Goal: Task Accomplishment & Management: Manage account settings

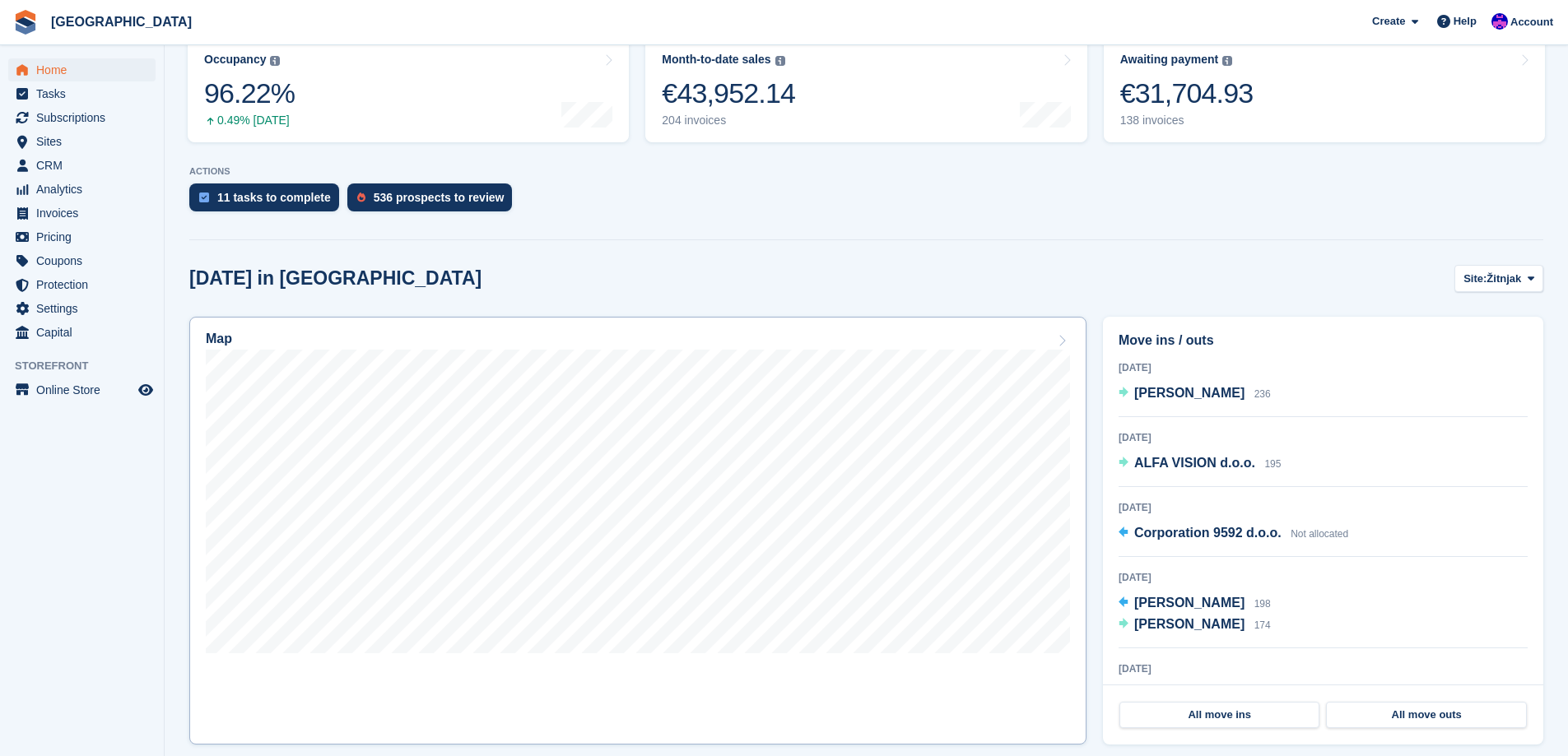
scroll to position [247, 0]
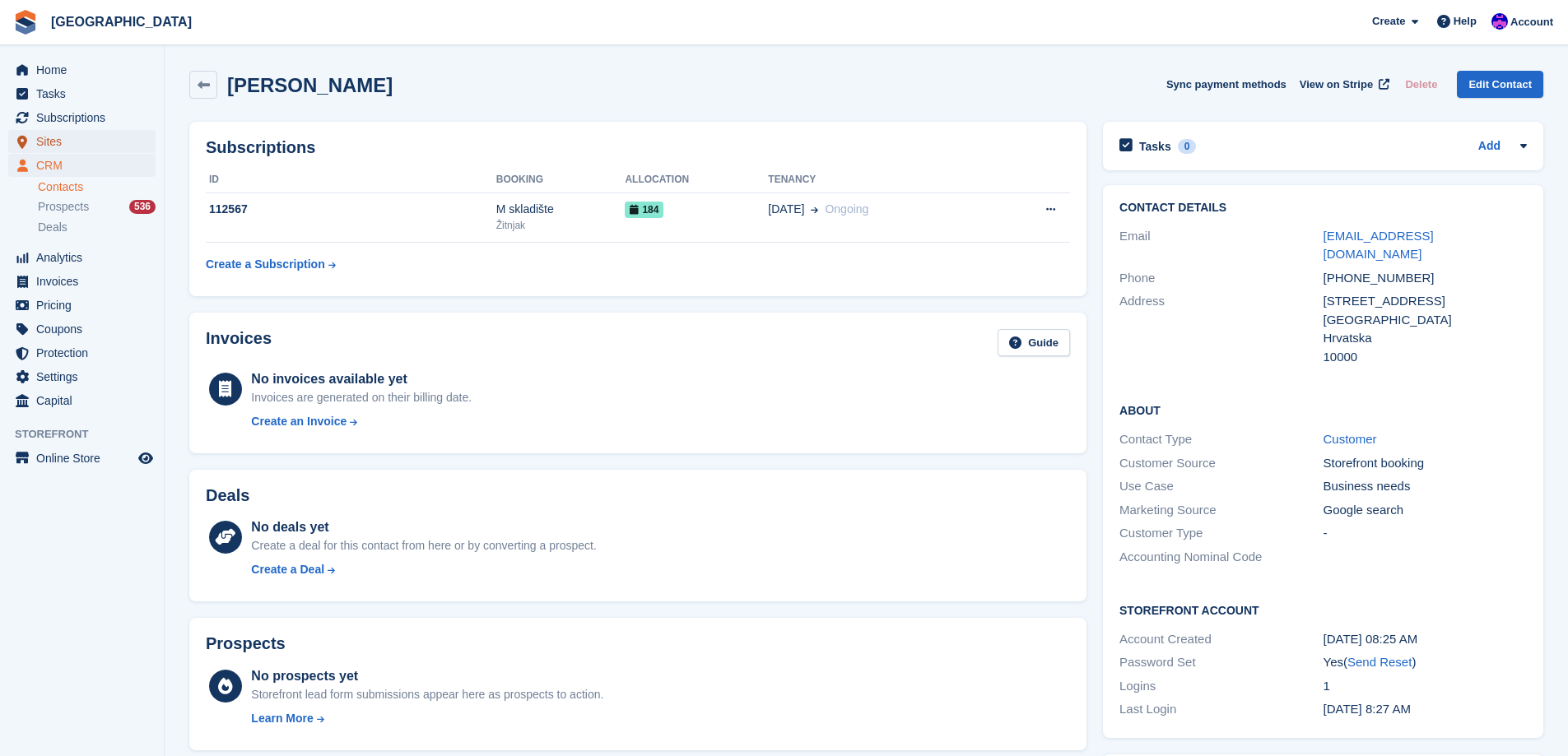
click at [65, 145] on span "Sites" at bounding box center [86, 142] width 99 height 23
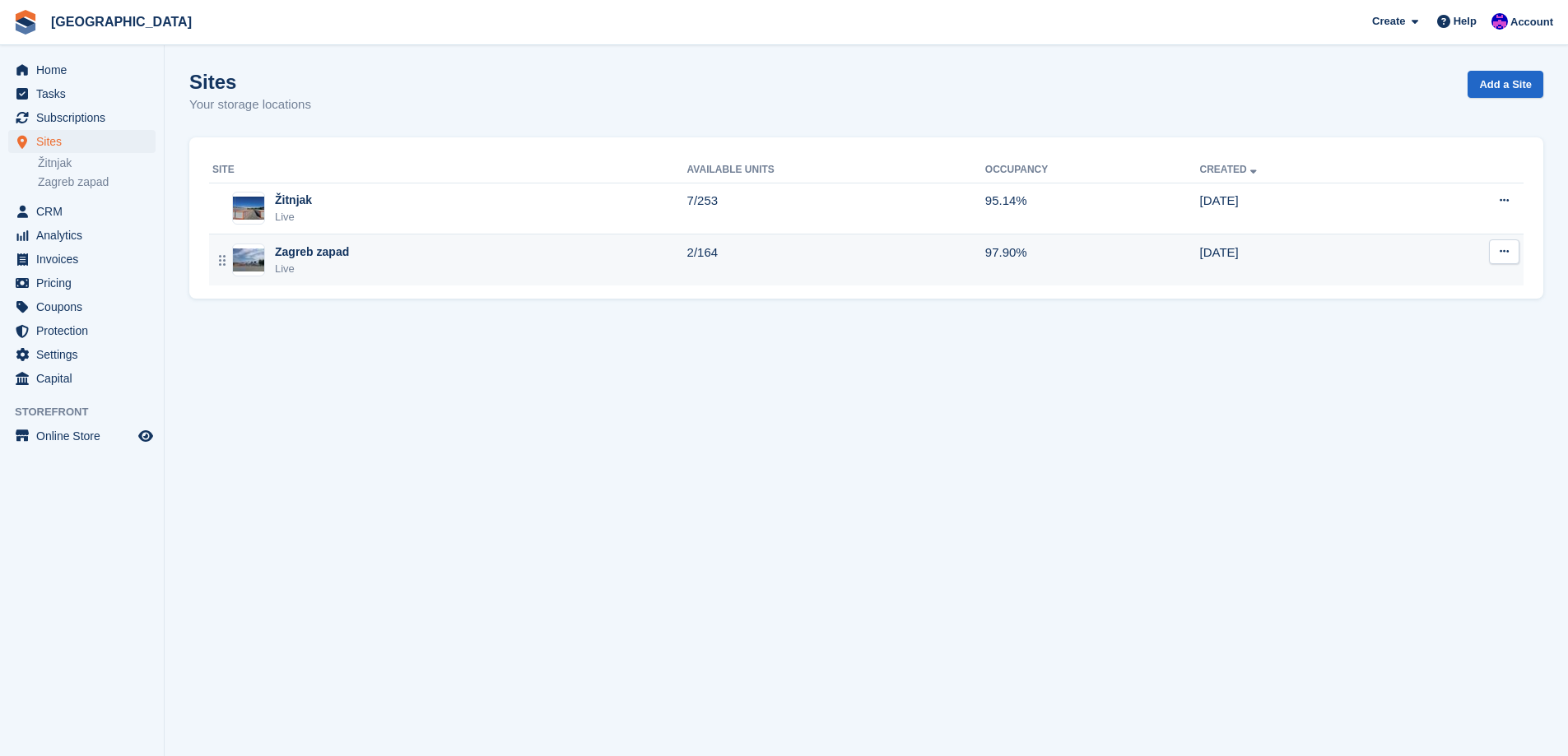
click at [510, 250] on div "Zagreb zapad Live" at bounding box center [449, 260] width 475 height 34
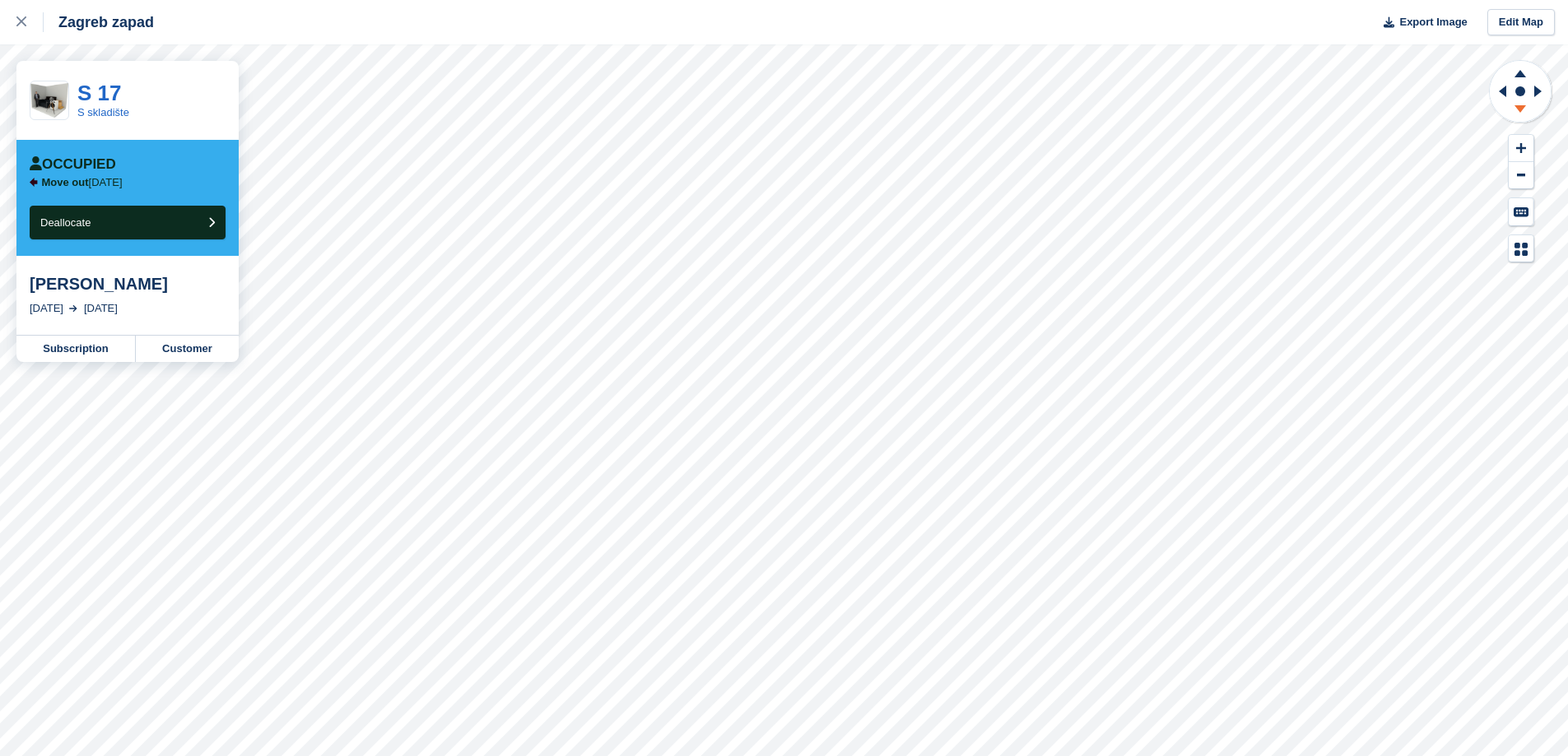
click at [1521, 117] on icon at bounding box center [1520, 111] width 42 height 20
click at [1522, 117] on icon at bounding box center [1520, 111] width 42 height 20
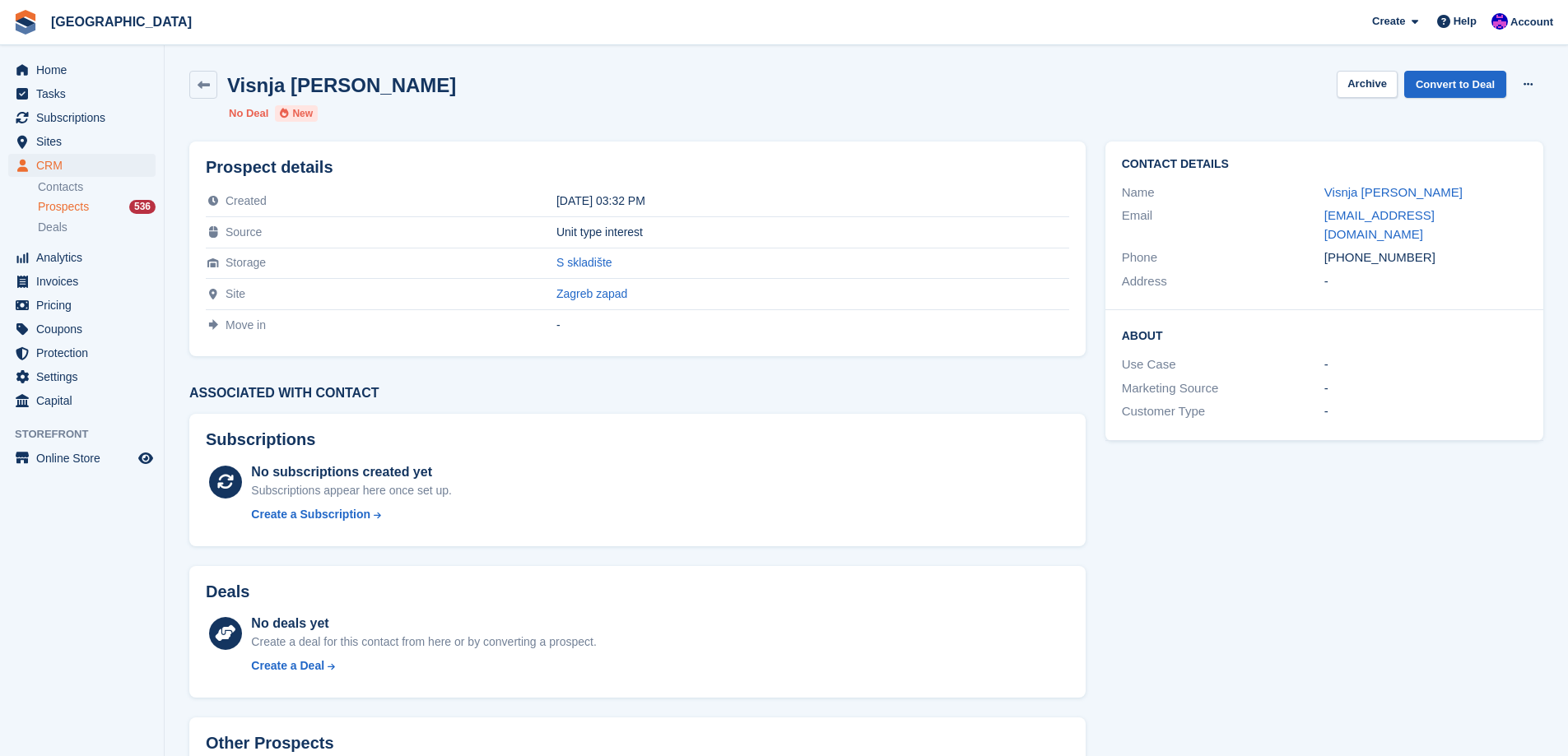
click at [557, 200] on div "[DATE] 03:32 PM" at bounding box center [813, 201] width 512 height 13
click at [557, 200] on div "06 Oct 2025, 03:32 PM" at bounding box center [813, 201] width 512 height 13
click at [557, 202] on div "06 Oct 2025, 03:32 PM" at bounding box center [813, 201] width 512 height 13
click at [558, 196] on div "06 Oct 2025, 03:32 PM" at bounding box center [813, 201] width 512 height 13
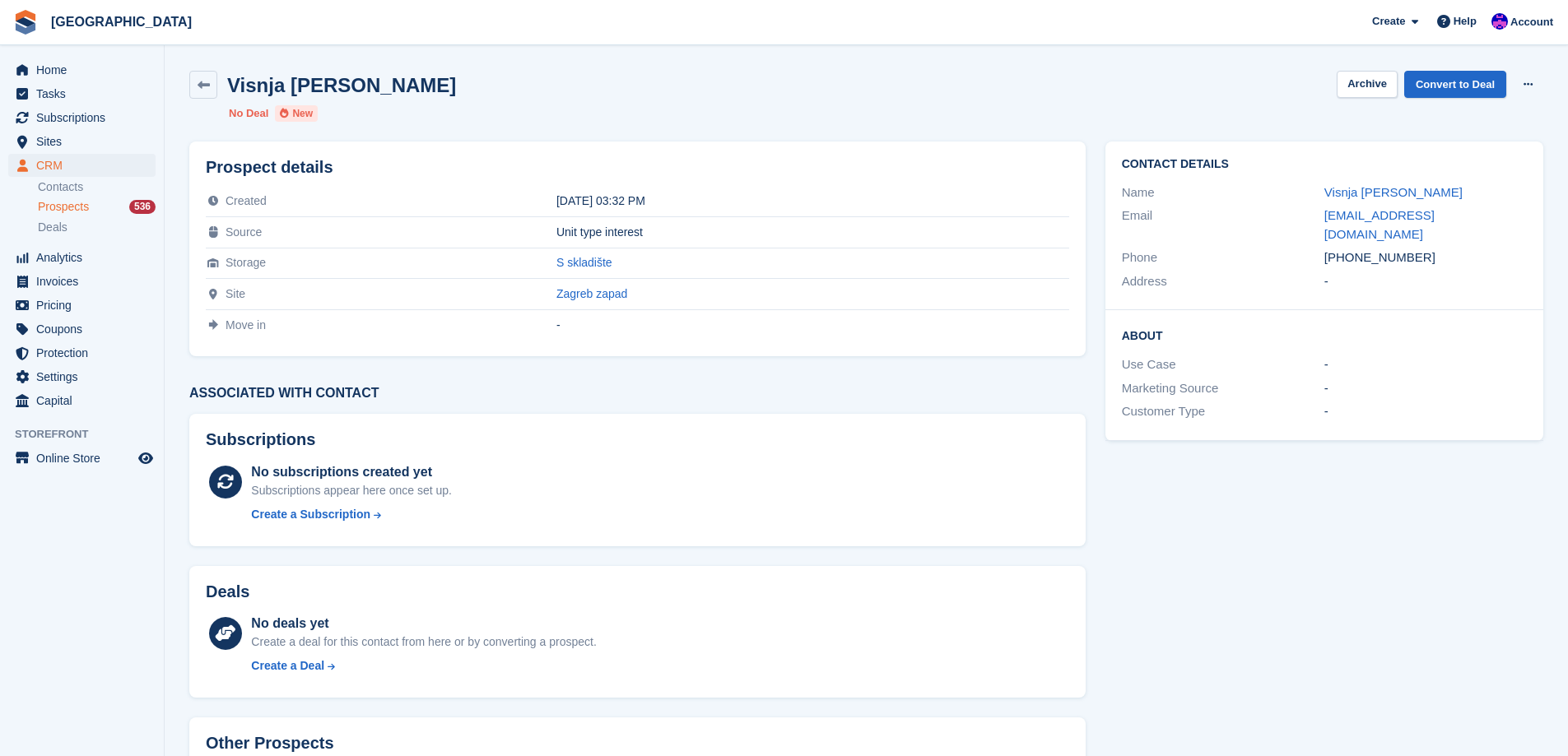
click at [558, 196] on div "06 Oct 2025, 03:32 PM" at bounding box center [813, 201] width 512 height 13
click at [591, 196] on div "06 Oct 2025, 03:32 PM" at bounding box center [813, 201] width 512 height 13
click at [818, 384] on div "Prospect details Created 06 Oct 2025, 03:32 PM Source Unit type interest Storag…" at bounding box center [637, 496] width 916 height 728
click at [345, 394] on h3 "Associated with contact" at bounding box center [638, 393] width 897 height 14
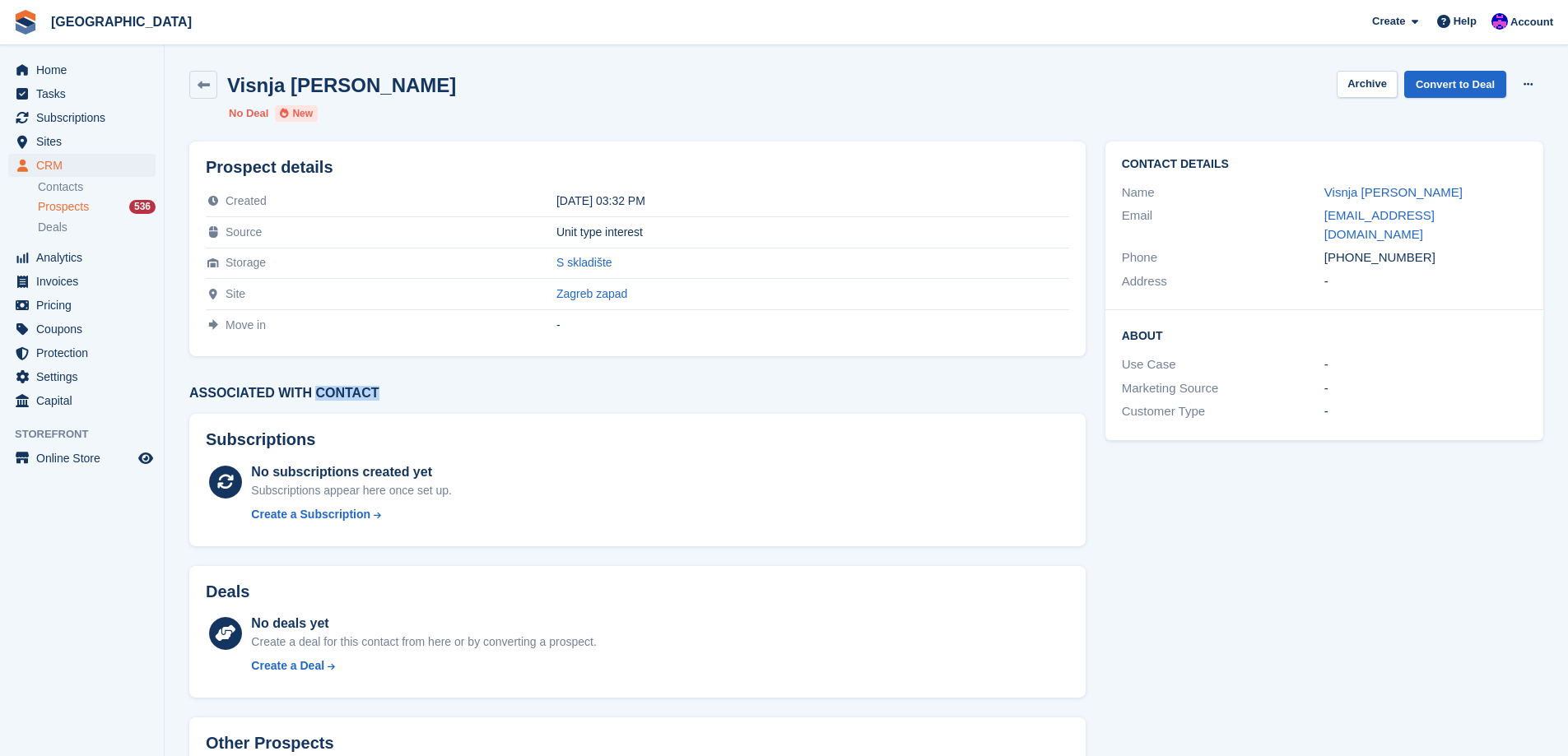
click at [345, 394] on h3 "Associated with contact" at bounding box center [638, 393] width 897 height 14
click at [286, 394] on h3 "Associated with contact" at bounding box center [638, 393] width 897 height 14
click at [250, 395] on h3 "Associated with contact" at bounding box center [638, 393] width 897 height 14
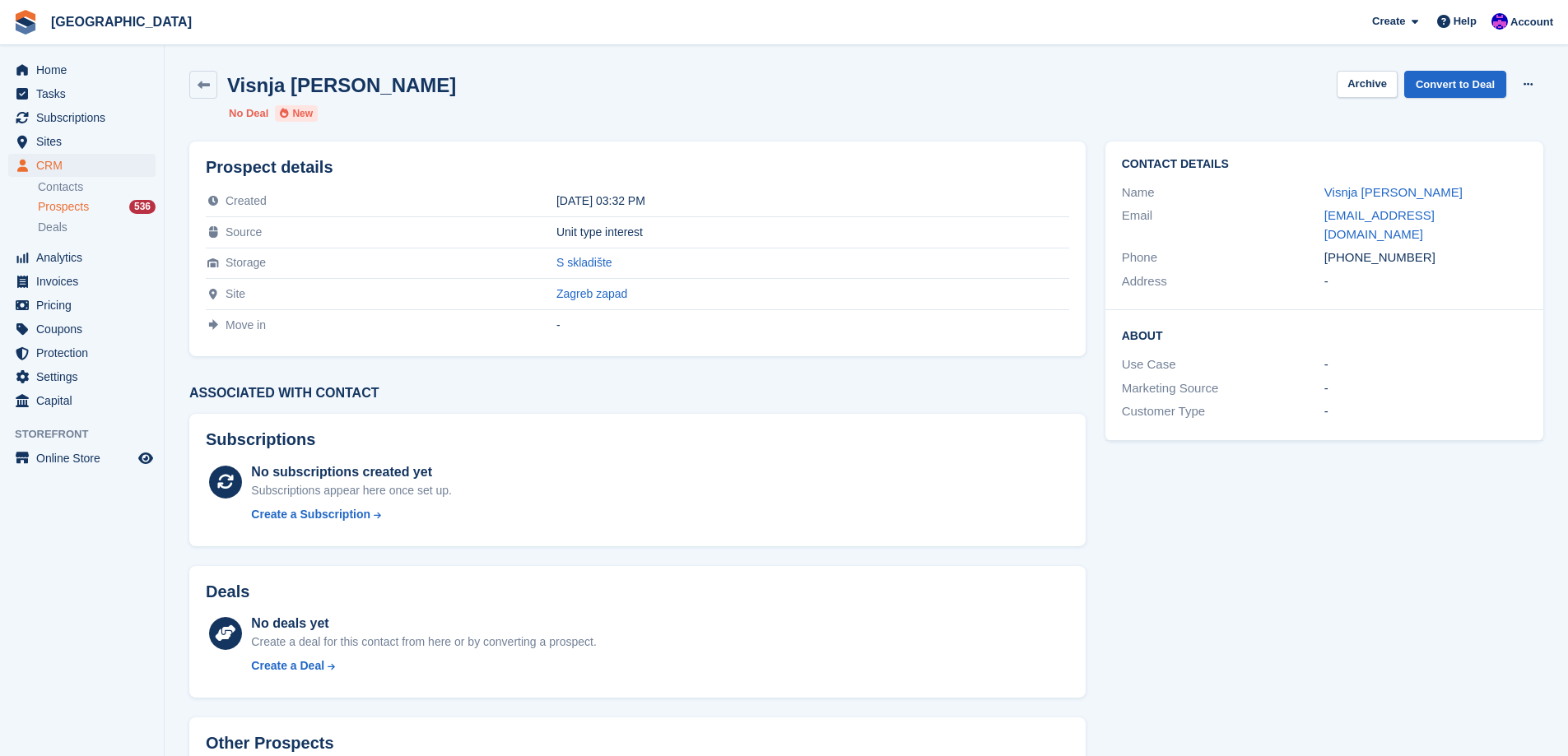
click at [302, 395] on h3 "Associated with contact" at bounding box center [638, 393] width 897 height 14
click at [297, 395] on h3 "Associated with contact" at bounding box center [638, 393] width 897 height 14
click at [339, 396] on h3 "Associated with contact" at bounding box center [638, 393] width 897 height 14
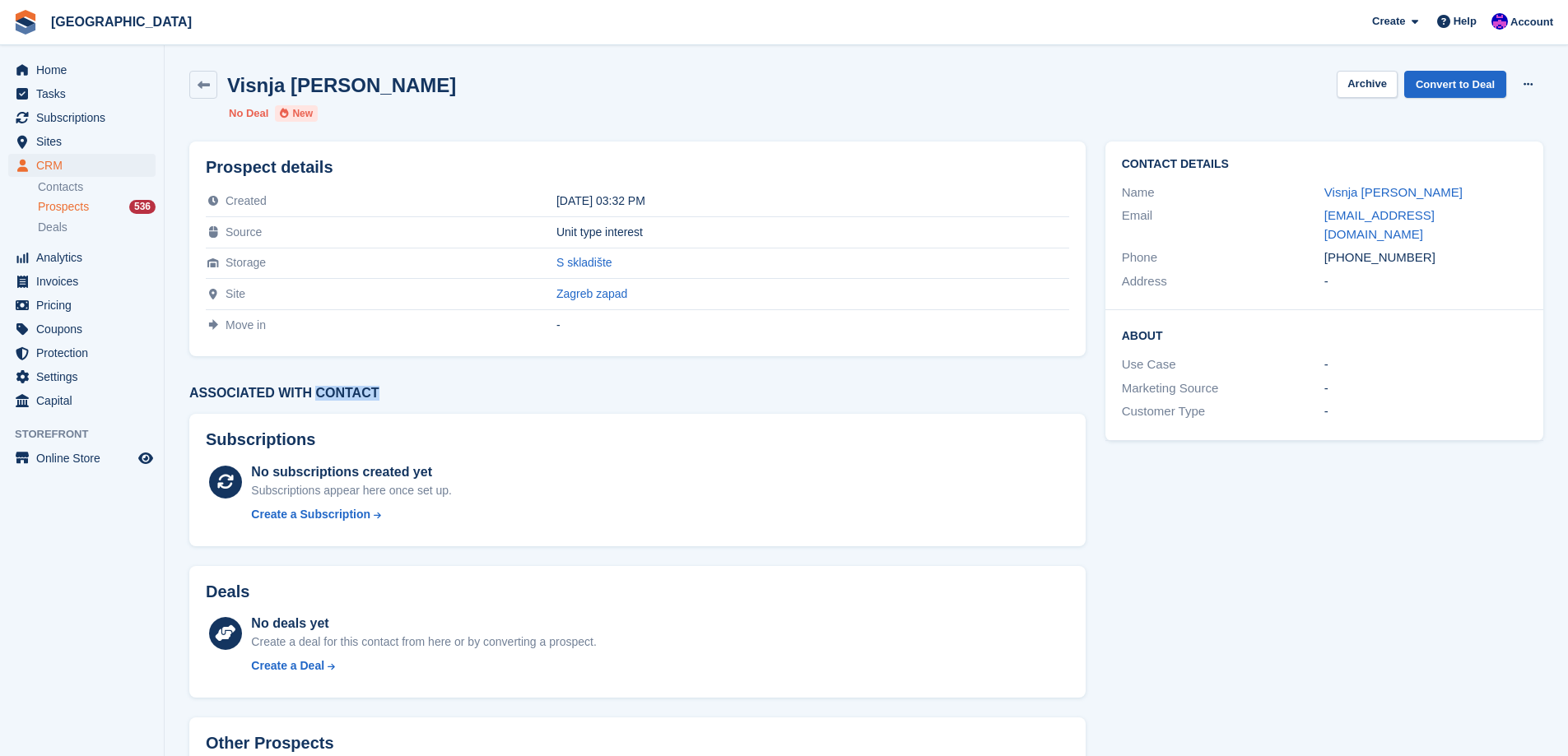
click at [444, 392] on h3 "Associated with contact" at bounding box center [638, 393] width 897 height 14
click at [326, 400] on h3 "Associated with contact" at bounding box center [638, 393] width 897 height 14
click at [279, 397] on h3 "Associated with contact" at bounding box center [638, 393] width 897 height 14
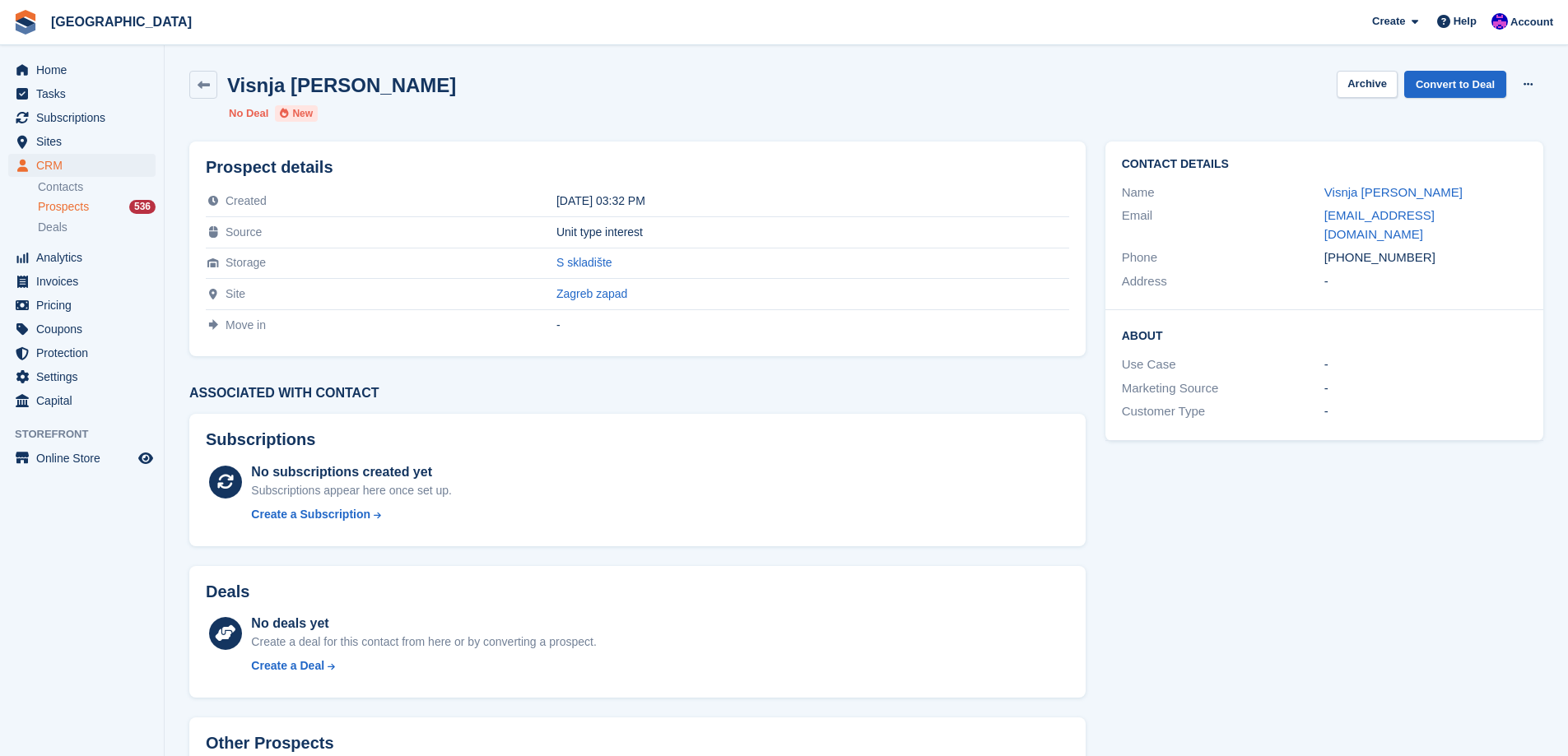
click at [212, 395] on h3 "Associated with contact" at bounding box center [638, 393] width 897 height 14
click at [300, 396] on h3 "Associated with contact" at bounding box center [638, 393] width 897 height 14
click at [352, 396] on h3 "Associated with contact" at bounding box center [638, 393] width 897 height 14
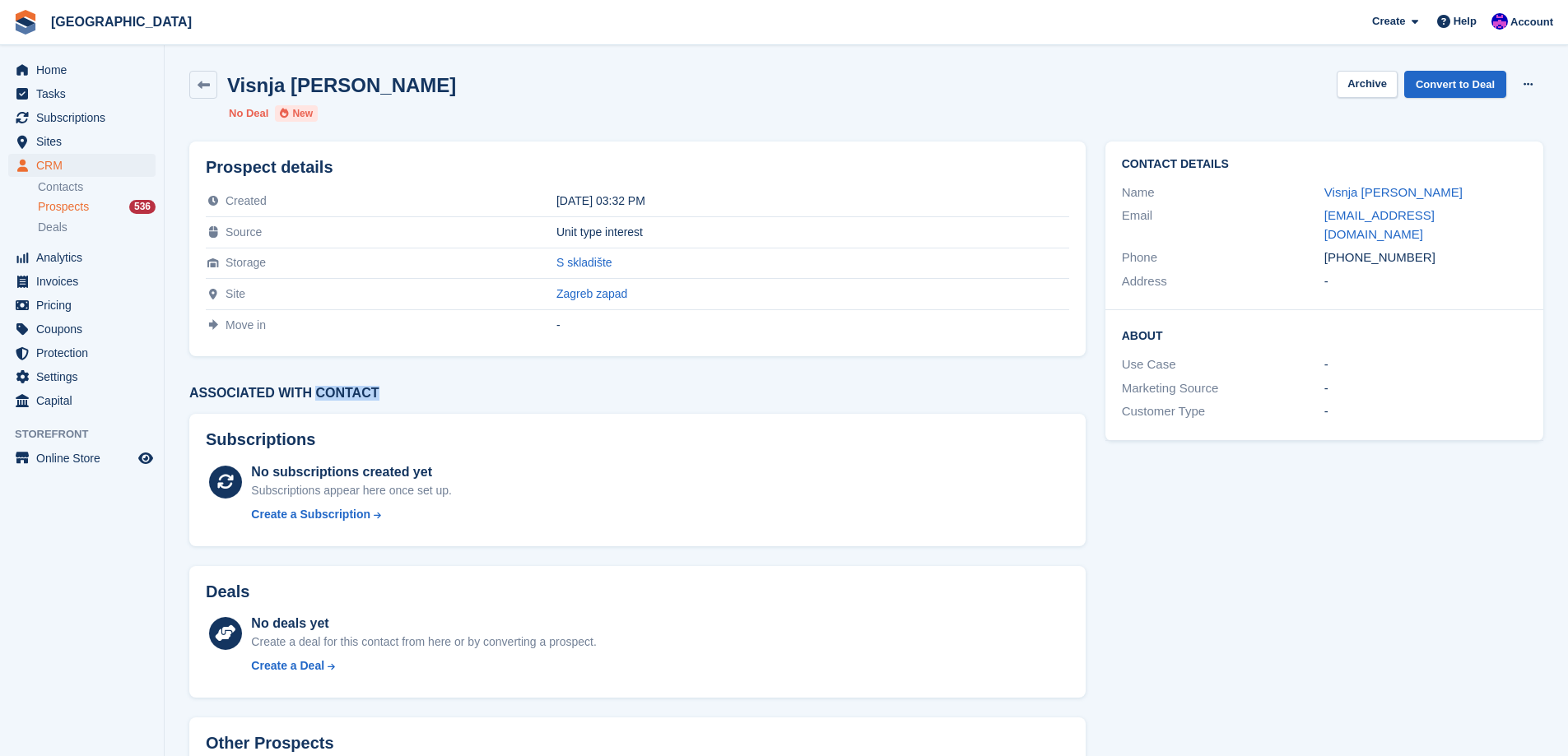
click at [352, 396] on h3 "Associated with contact" at bounding box center [638, 393] width 897 height 14
click at [290, 397] on h3 "Associated with contact" at bounding box center [638, 393] width 897 height 14
click at [210, 399] on h3 "Associated with contact" at bounding box center [638, 393] width 897 height 14
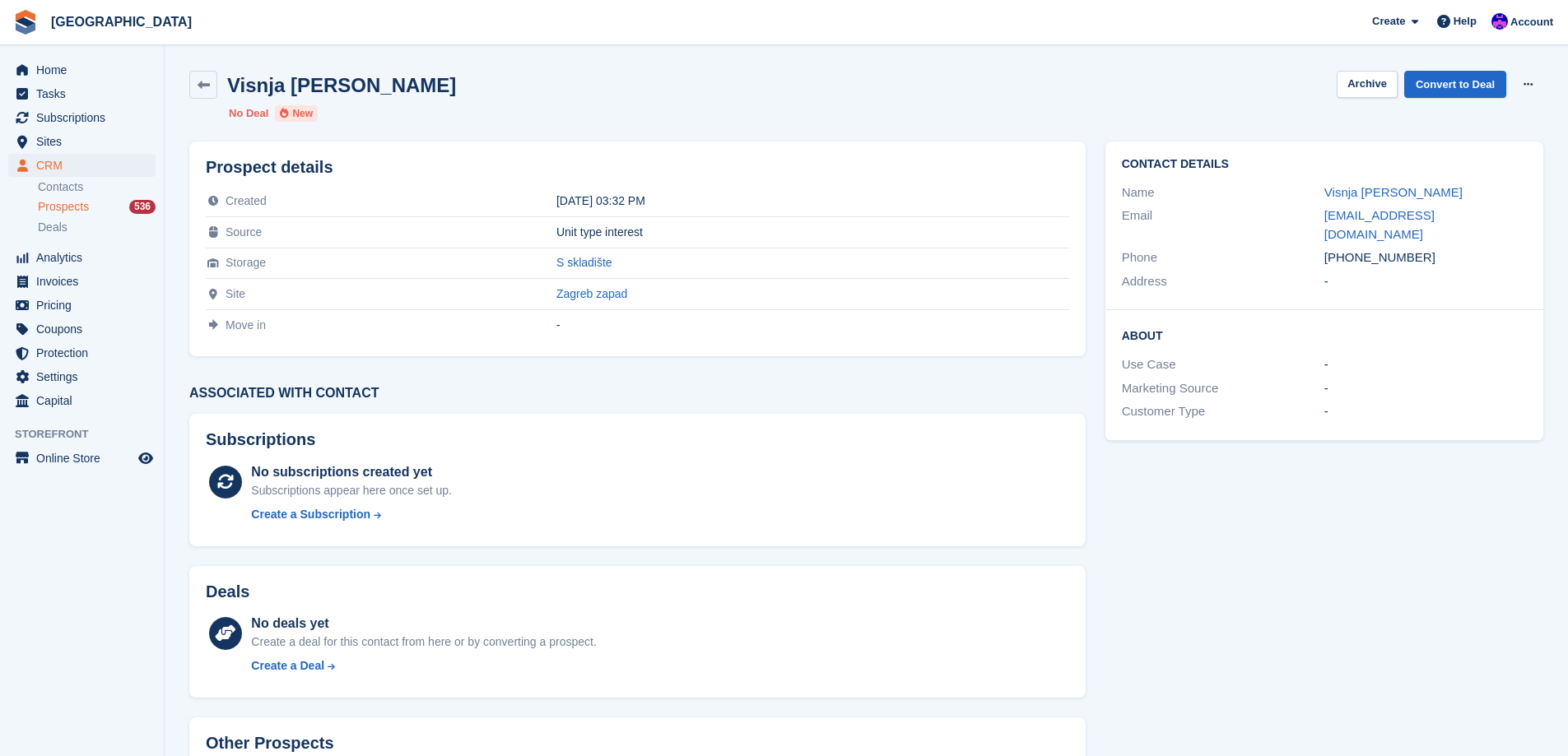
click at [279, 395] on h3 "Associated with contact" at bounding box center [638, 393] width 897 height 14
click at [346, 388] on h3 "Associated with contact" at bounding box center [638, 393] width 897 height 14
click at [290, 394] on h3 "Associated with contact" at bounding box center [638, 393] width 897 height 14
click at [238, 398] on h3 "Associated with contact" at bounding box center [638, 393] width 897 height 14
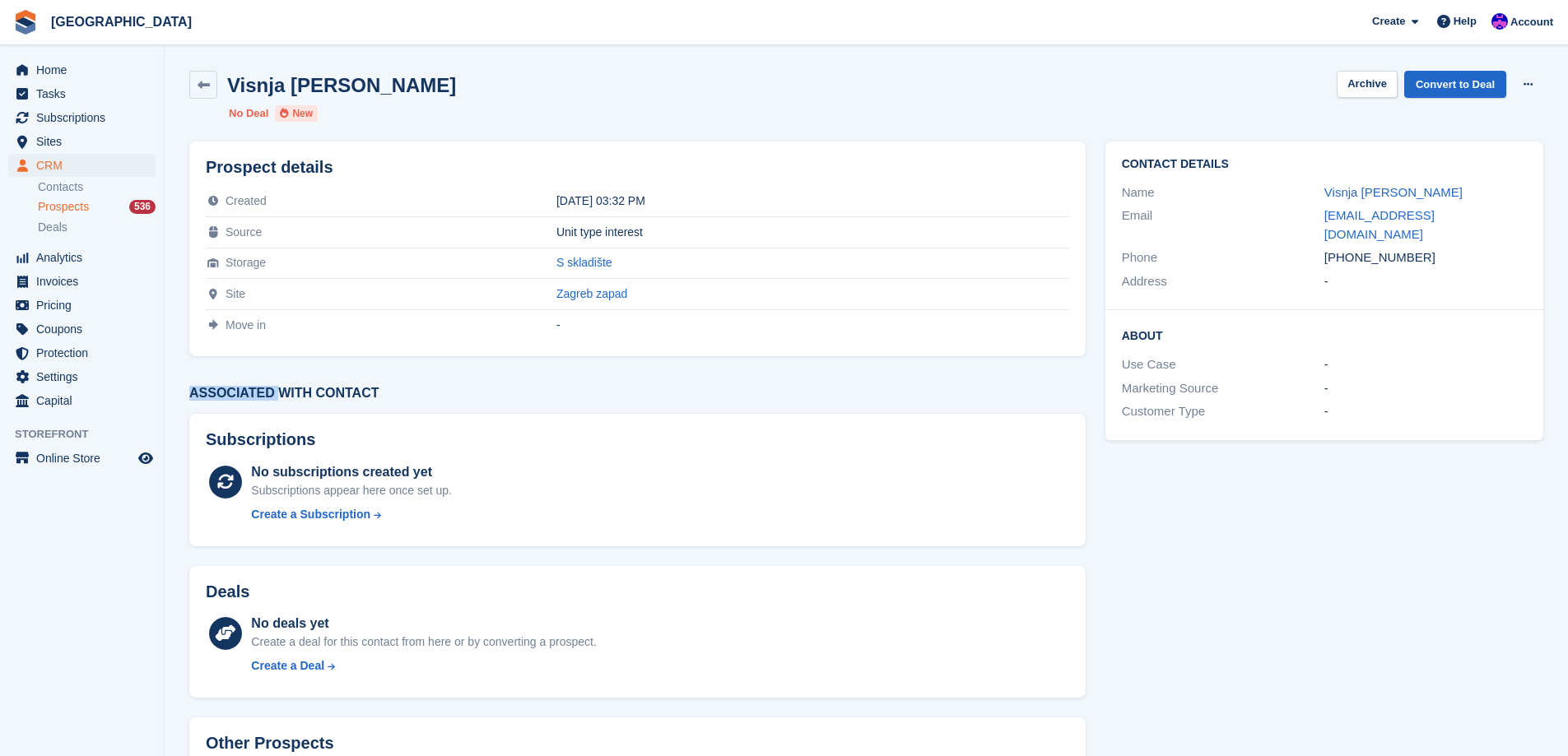
click at [238, 398] on h3 "Associated with contact" at bounding box center [638, 393] width 897 height 14
click at [304, 380] on div "Prospect details Created 06 Oct 2025, 03:32 PM Source Unit type interest Storag…" at bounding box center [637, 496] width 916 height 728
click at [285, 398] on h3 "Associated with contact" at bounding box center [638, 393] width 897 height 14
click at [347, 391] on h3 "Associated with contact" at bounding box center [638, 393] width 897 height 14
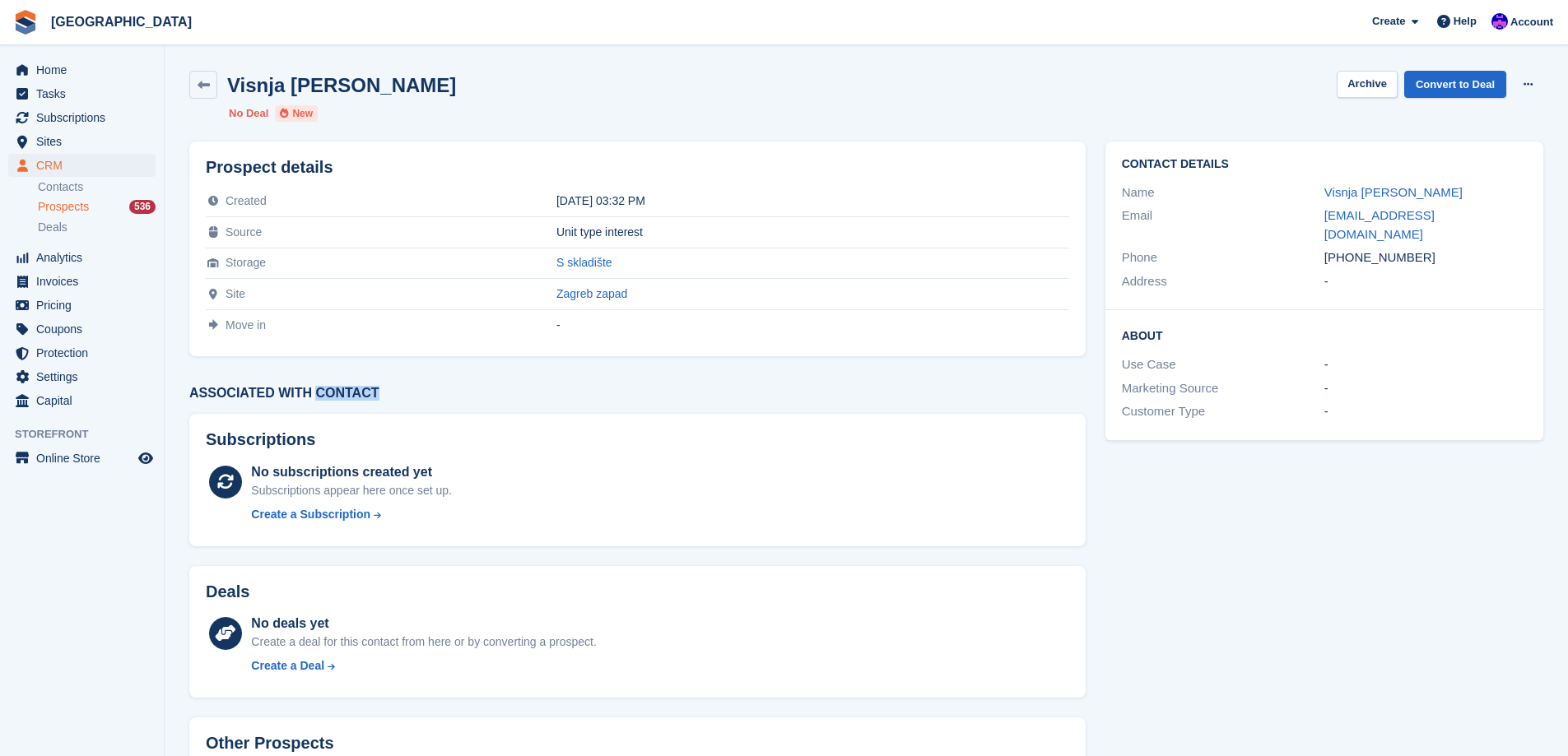
click at [347, 391] on h3 "Associated with contact" at bounding box center [638, 393] width 897 height 14
click at [457, 388] on h3 "Associated with contact" at bounding box center [638, 393] width 897 height 14
click at [557, 288] on link "Zagreb zapad" at bounding box center [591, 294] width 70 height 13
click at [1545, 91] on div "Visnja Gloginja-Nagy Archive Convert to Deal Delete prospect No Deal New" at bounding box center [866, 95] width 1373 height 70
click at [1533, 88] on button at bounding box center [1529, 85] width 31 height 25
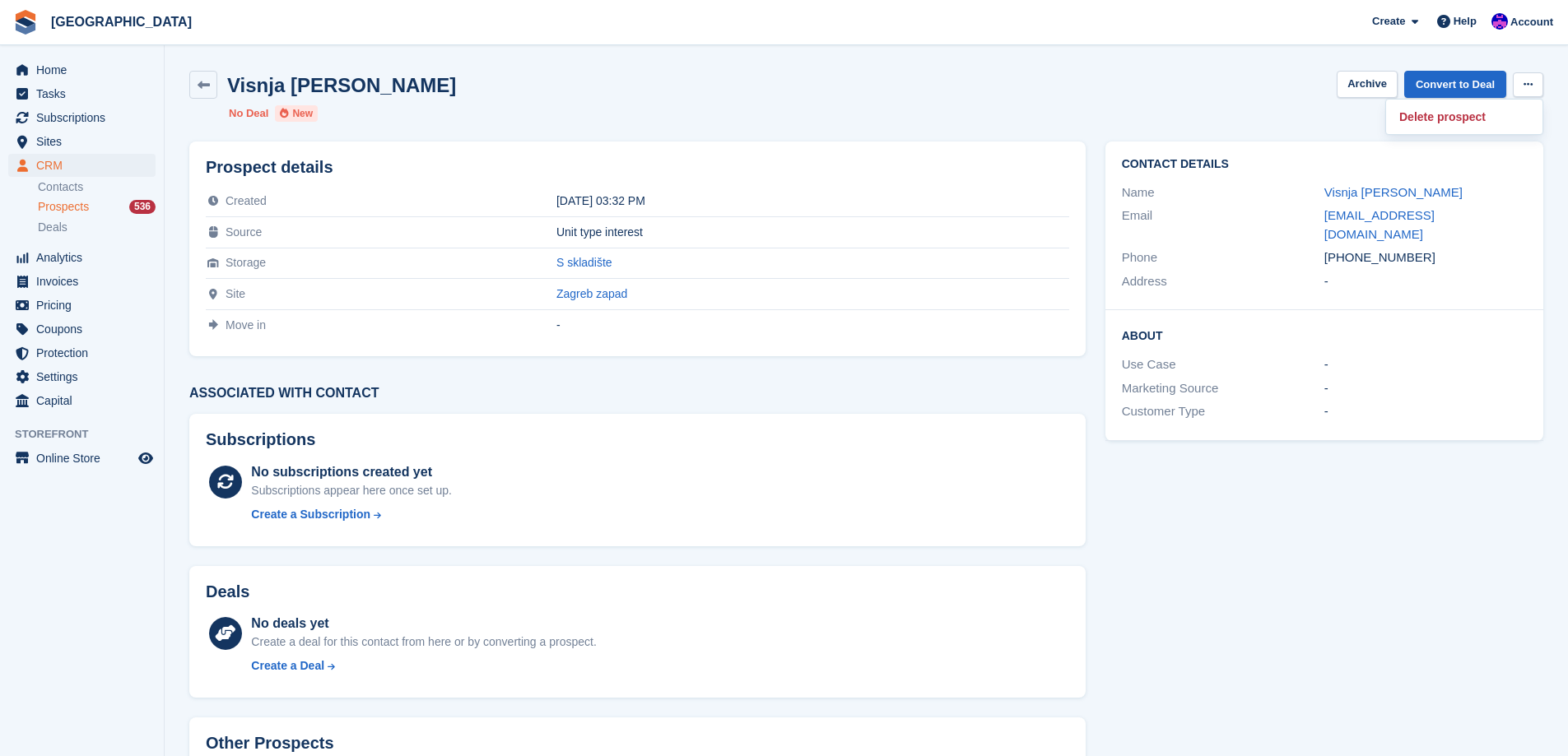
click at [1533, 88] on button at bounding box center [1529, 85] width 31 height 25
click at [1415, 193] on link "Visnja Gloginja-Nagy" at bounding box center [1394, 192] width 139 height 14
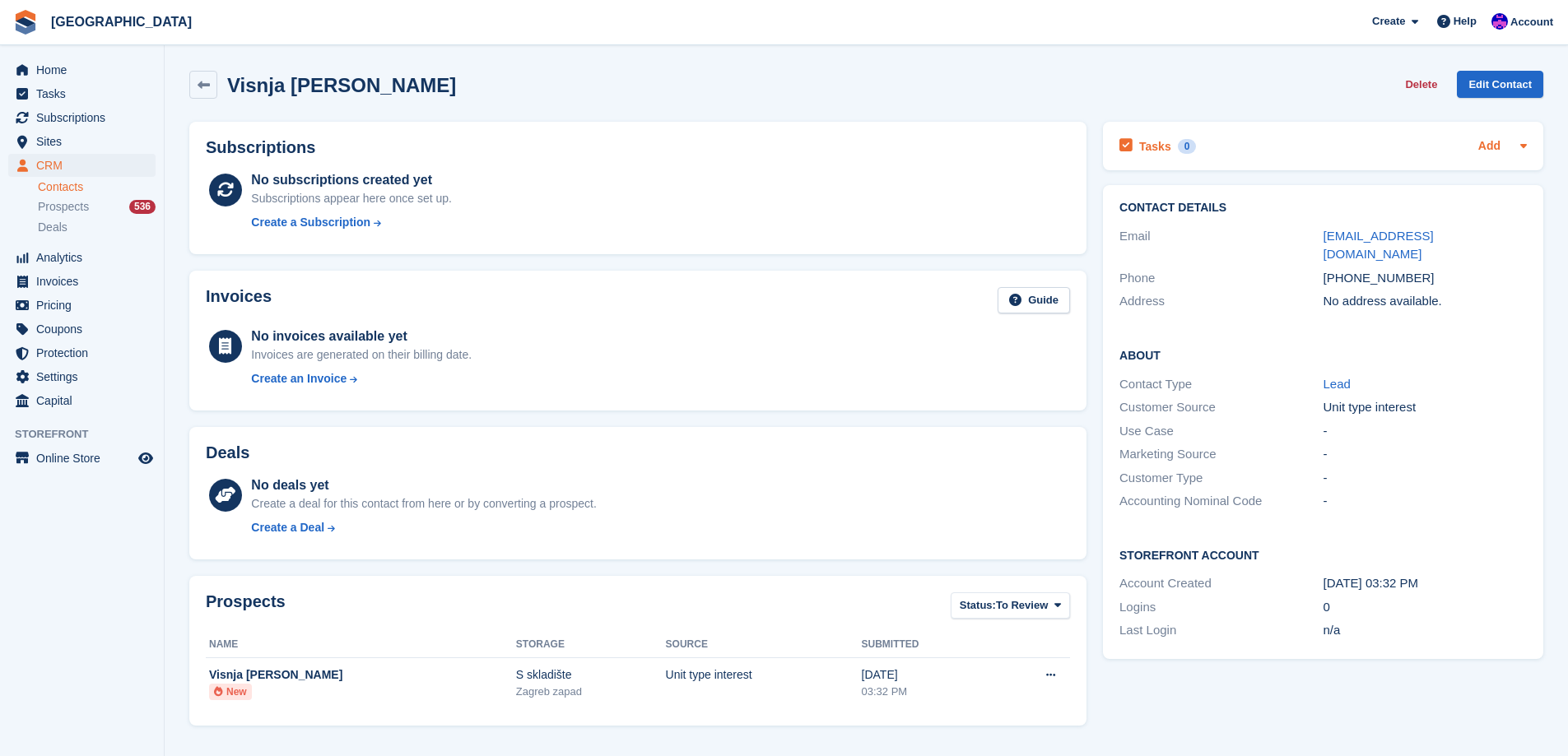
click at [1496, 145] on link "Add" at bounding box center [1489, 147] width 22 height 19
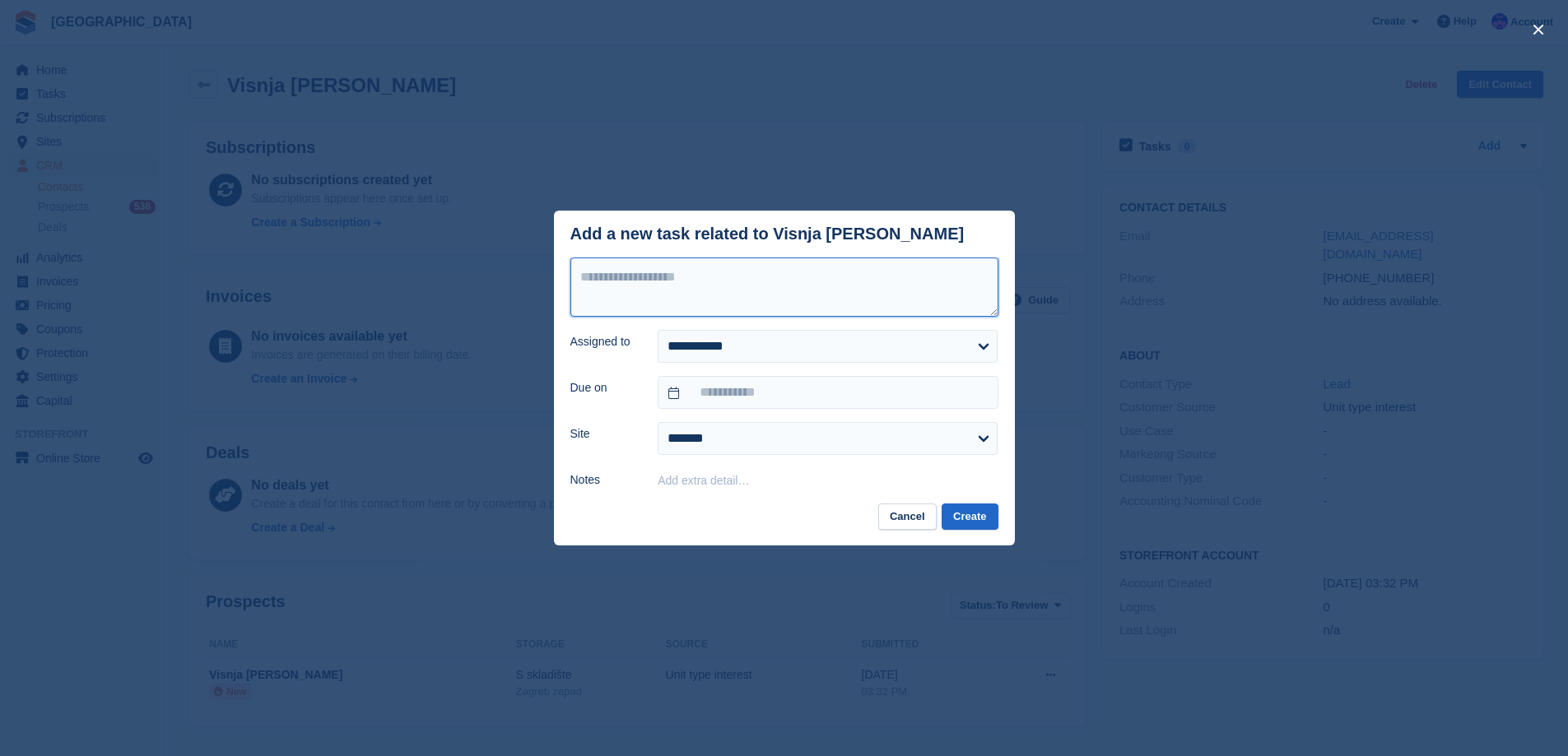
click at [720, 292] on textarea at bounding box center [784, 288] width 428 height 60
click at [654, 274] on textarea "**********" at bounding box center [784, 288] width 428 height 60
click at [620, 280] on textarea "**********" at bounding box center [784, 288] width 428 height 60
click at [674, 312] on textarea "**********" at bounding box center [784, 288] width 428 height 60
type textarea "**********"
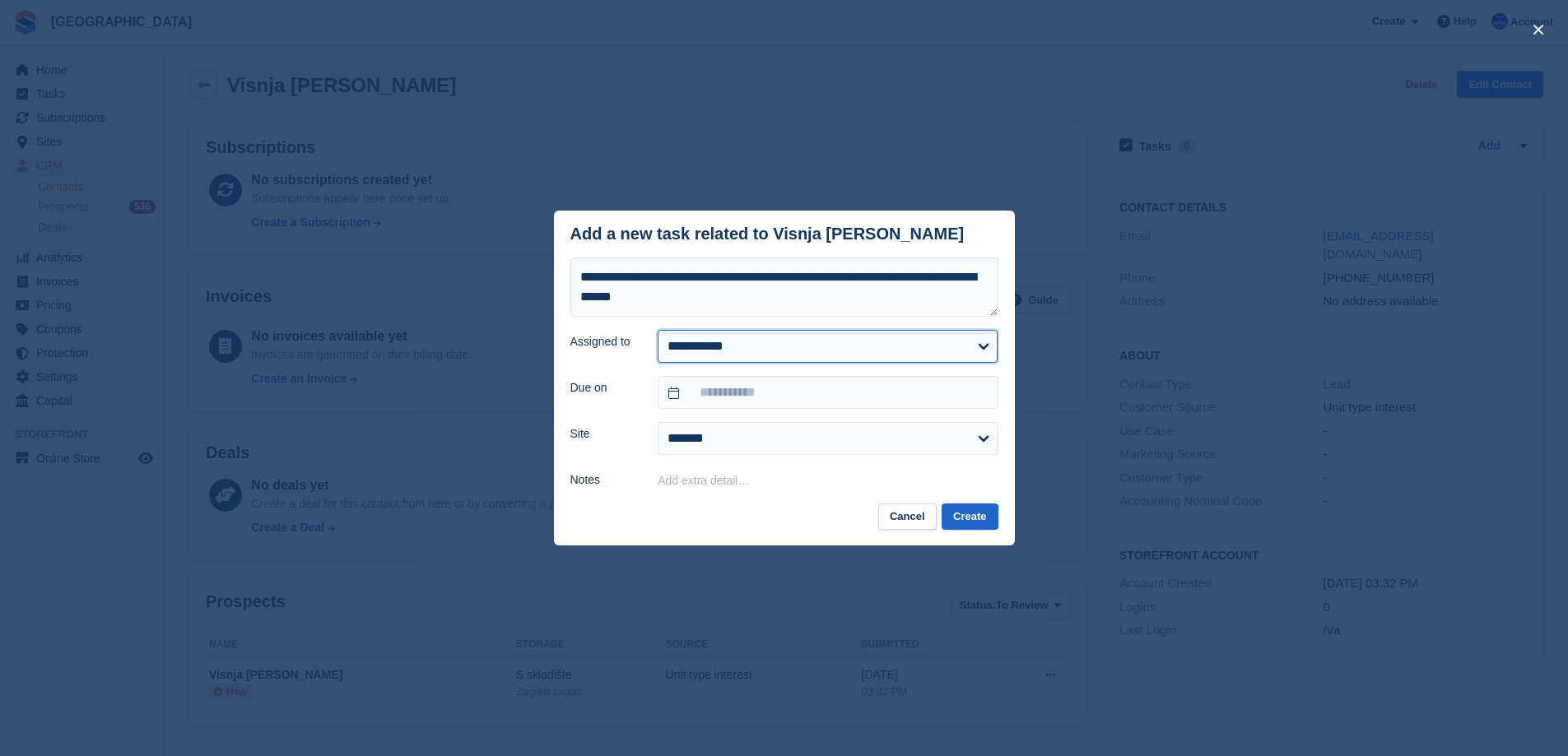
click at [797, 353] on select "**********" at bounding box center [827, 347] width 340 height 33
click at [637, 420] on form "**********" at bounding box center [784, 375] width 428 height 233
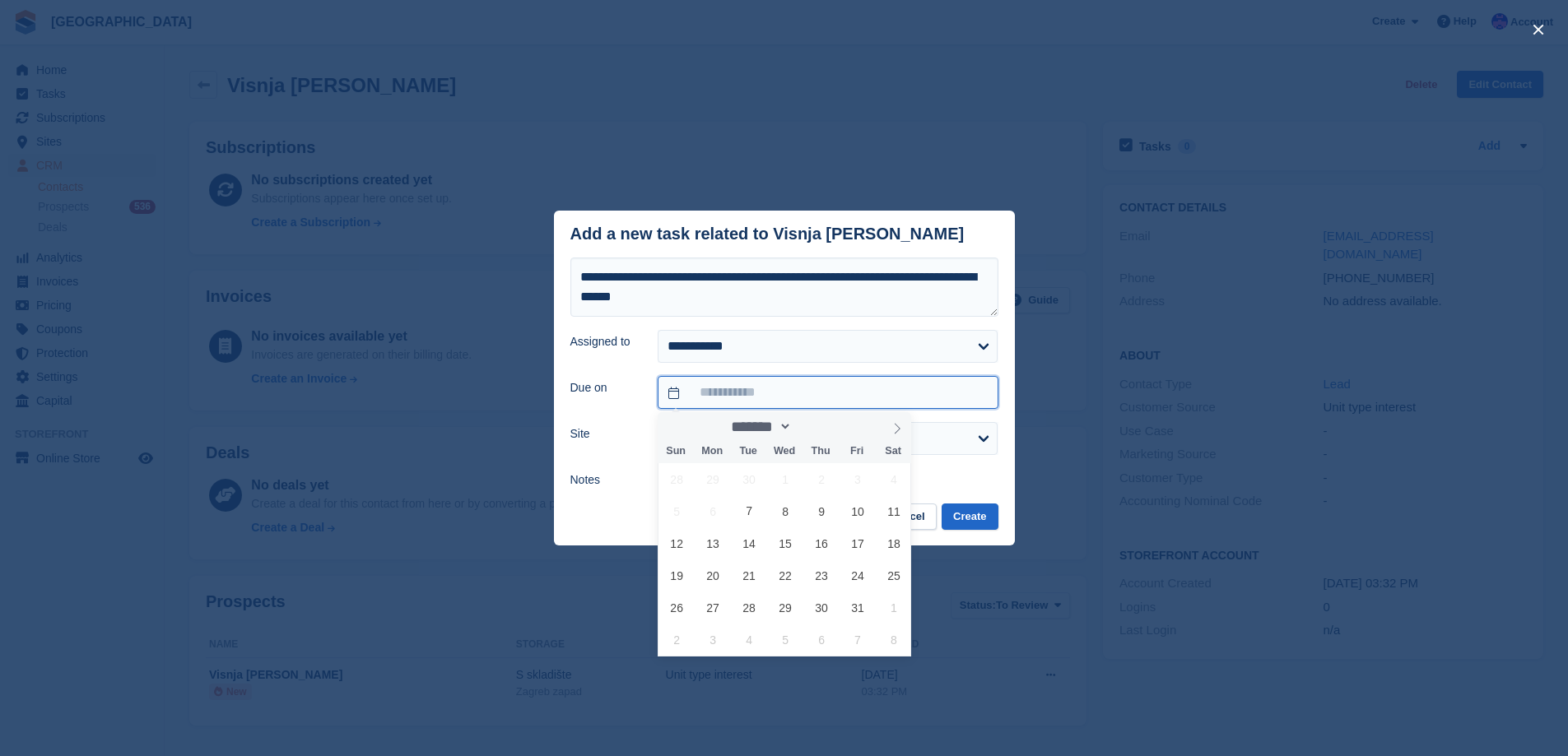
click at [705, 398] on input "text" at bounding box center [827, 393] width 340 height 33
click at [822, 575] on span "23" at bounding box center [822, 575] width 32 height 32
type input "**********"
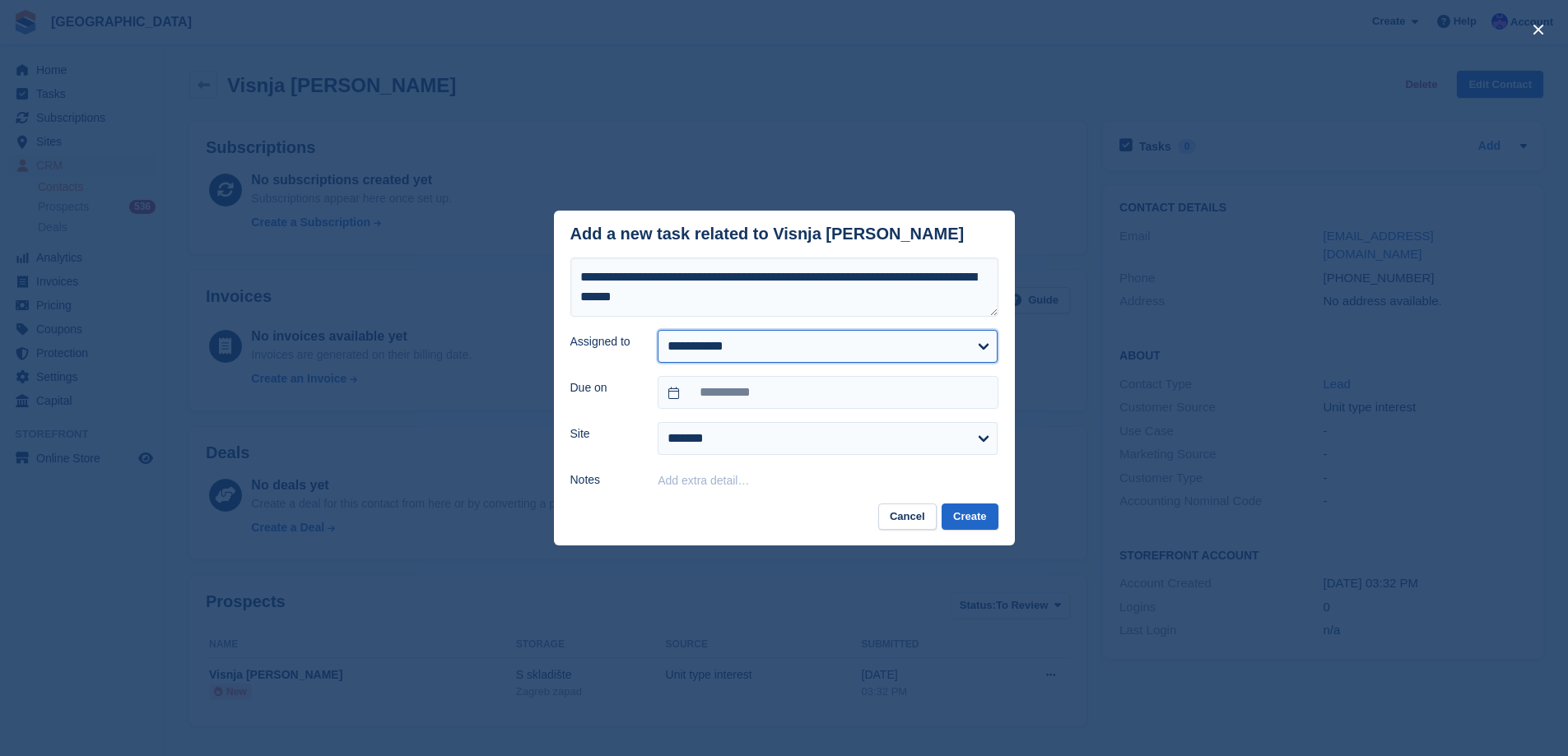
click at [787, 348] on select "**********" at bounding box center [827, 347] width 340 height 33
click at [804, 517] on footer "Cancel Create" at bounding box center [784, 525] width 461 height 42
click at [912, 430] on select "**********" at bounding box center [827, 438] width 340 height 33
select select "****"
click at [658, 423] on select "**********" at bounding box center [827, 438] width 340 height 33
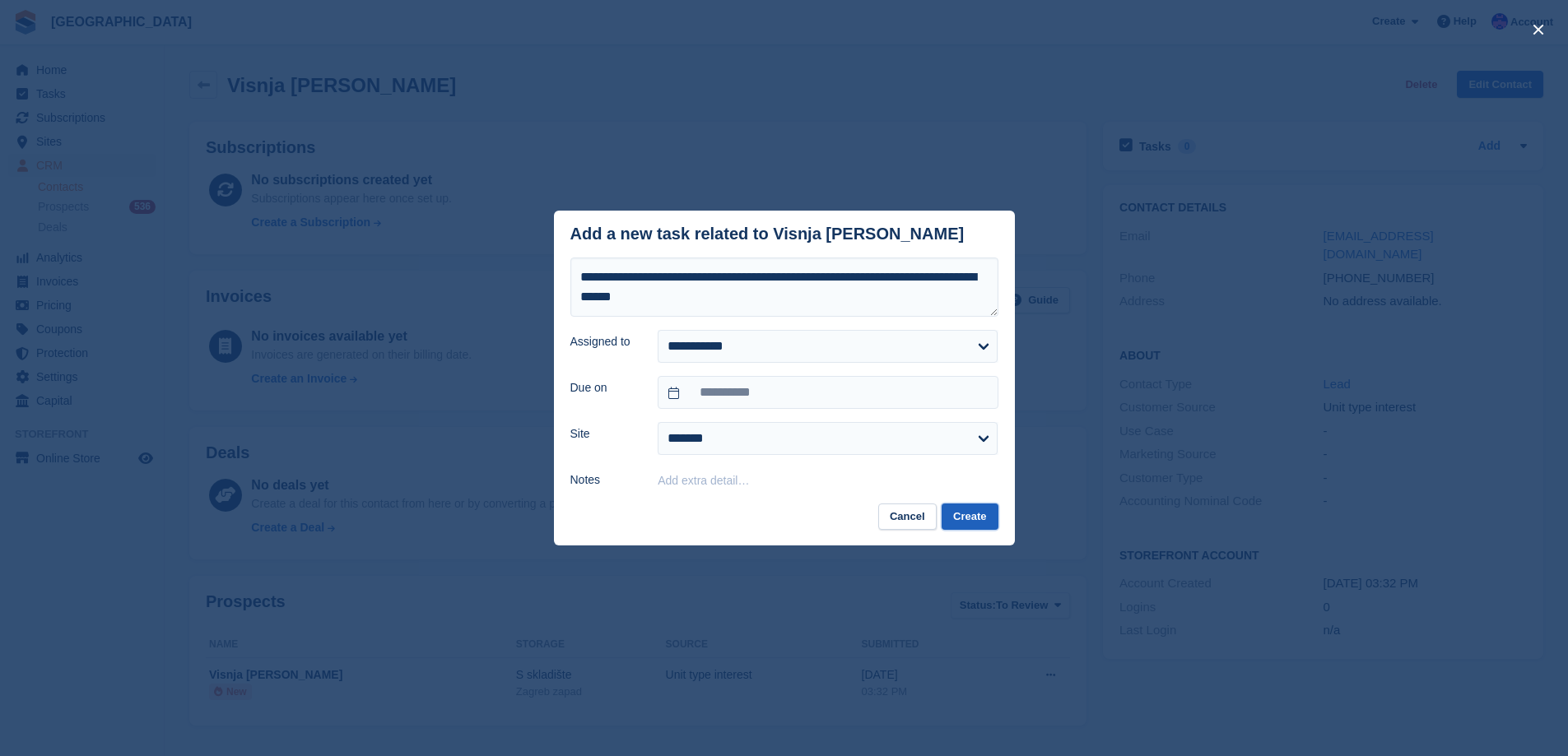
click at [967, 511] on button "Create" at bounding box center [970, 517] width 56 height 27
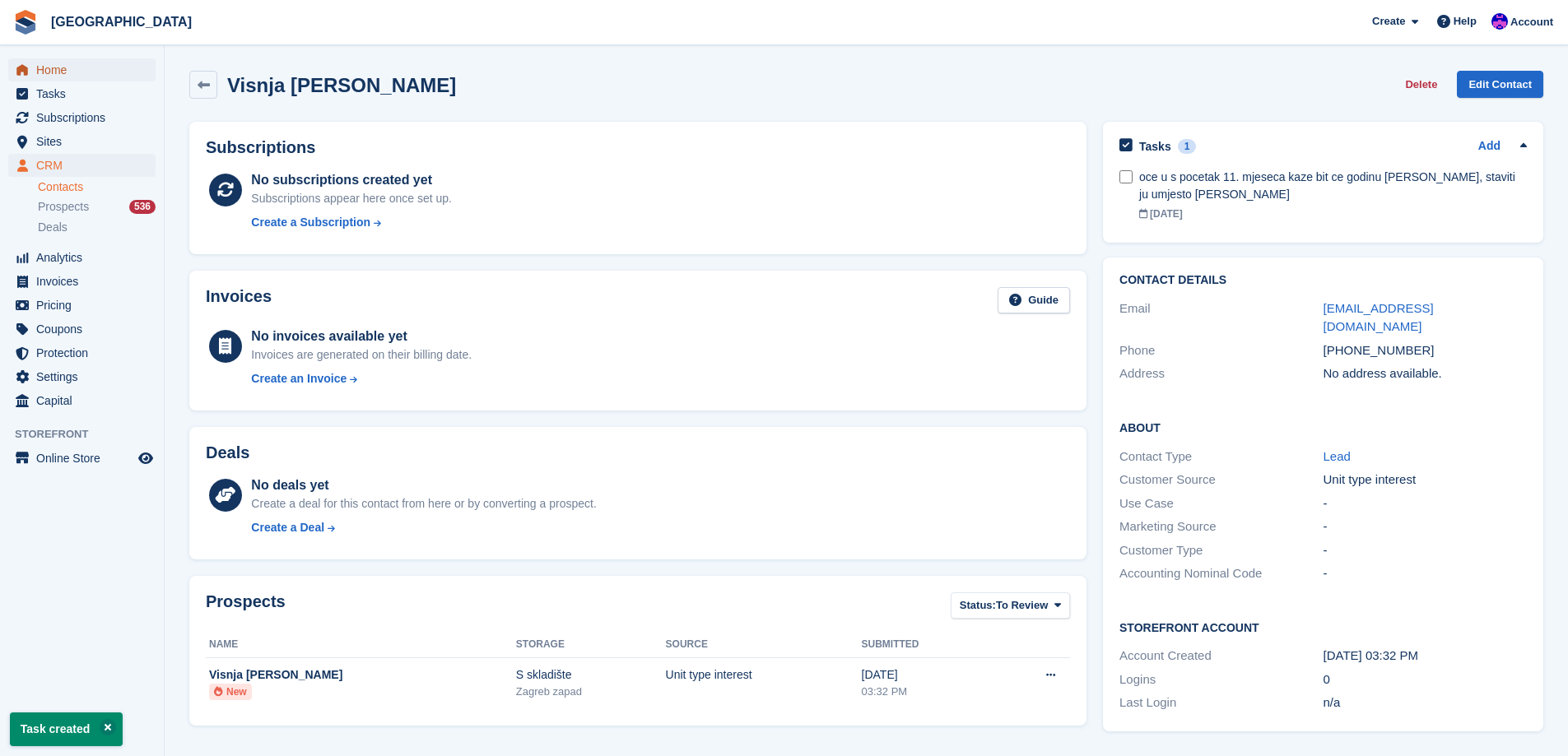
click at [105, 72] on span "Home" at bounding box center [86, 70] width 99 height 23
